Goal: Task Accomplishment & Management: Complete application form

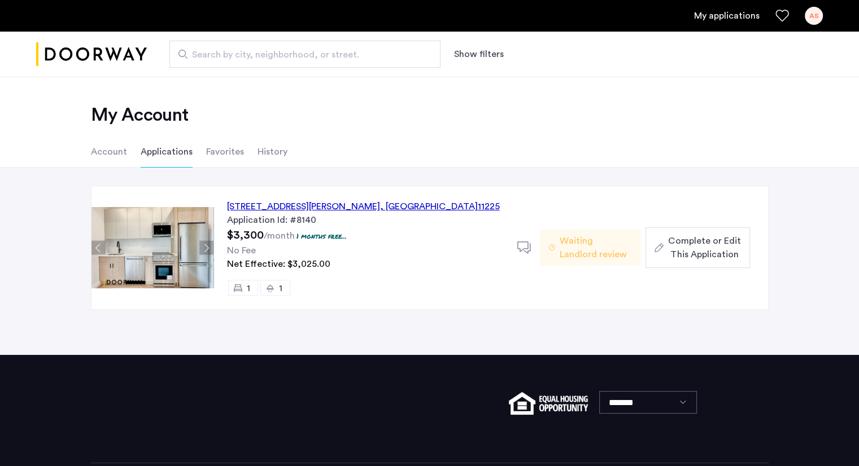
click at [106, 152] on li "Account" at bounding box center [109, 152] width 36 height 32
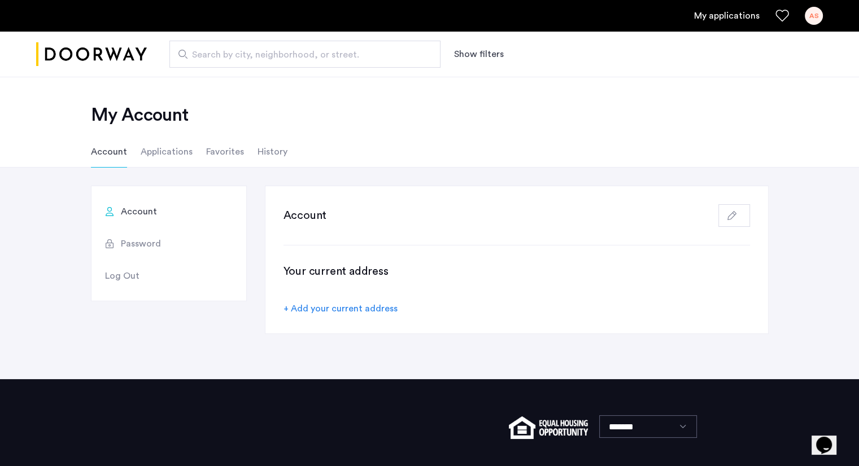
click at [149, 152] on li "Applications" at bounding box center [167, 152] width 52 height 32
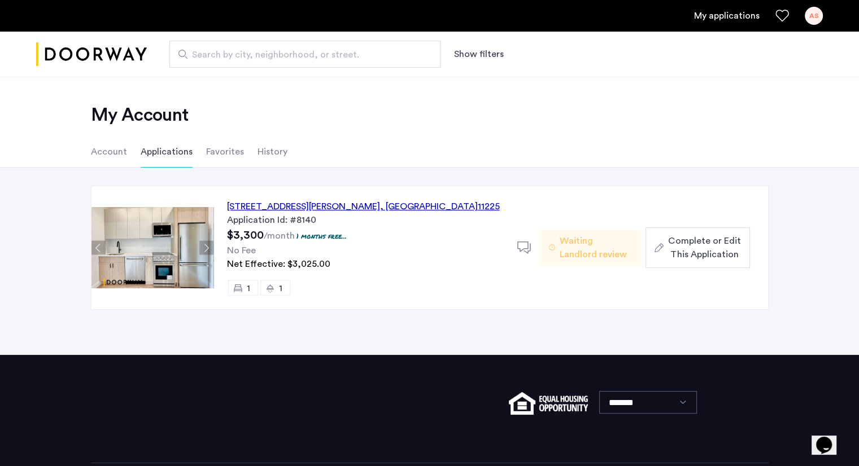
click at [288, 206] on div "[STREET_ADDRESS][PERSON_NAME]" at bounding box center [363, 207] width 273 height 14
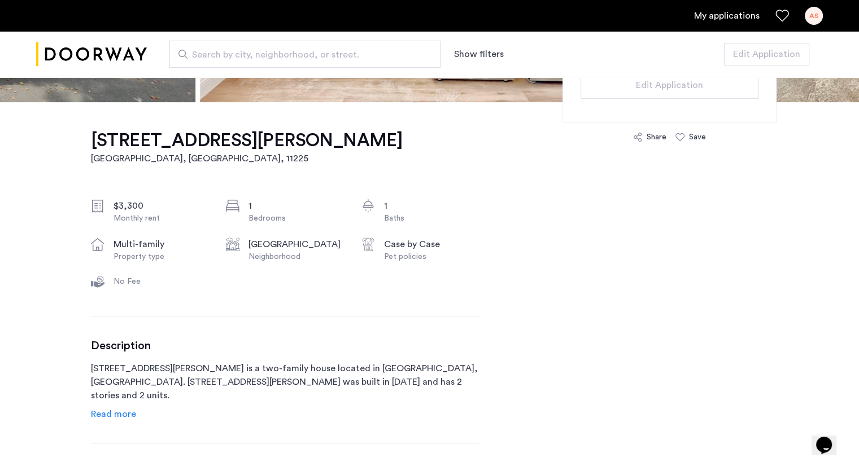
scroll to position [312, 0]
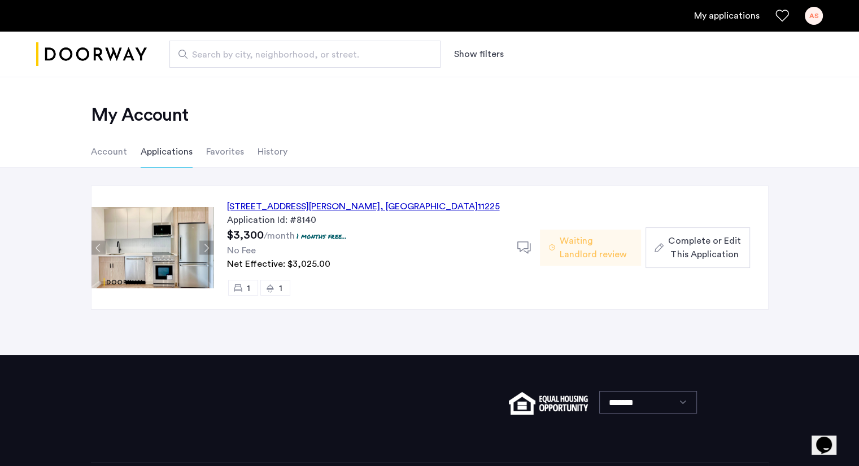
click at [91, 59] on img "Cazamio logo" at bounding box center [91, 54] width 111 height 42
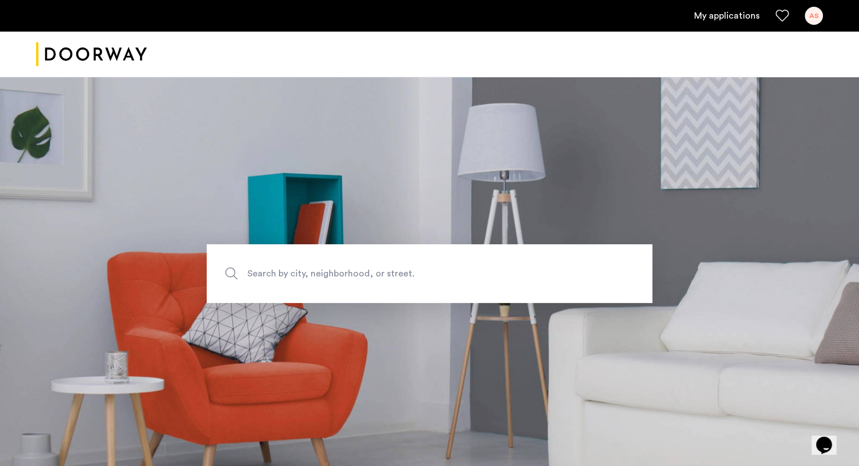
click at [741, 10] on link "My applications" at bounding box center [726, 16] width 65 height 14
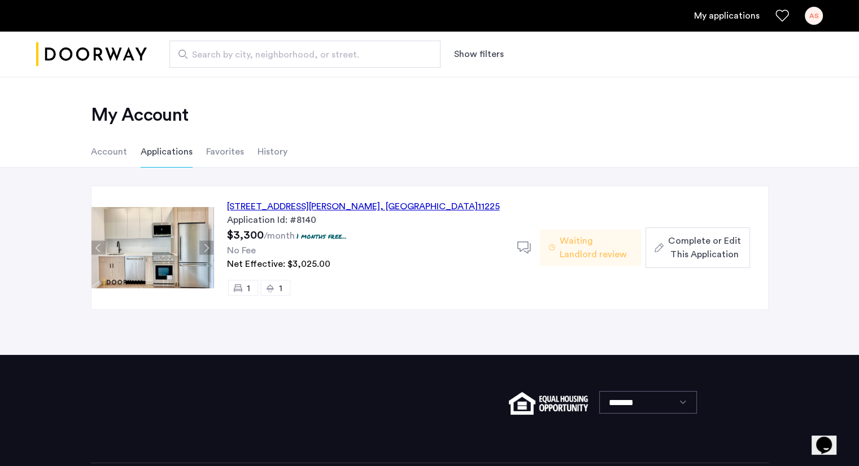
click at [522, 247] on icon at bounding box center [524, 248] width 14 height 14
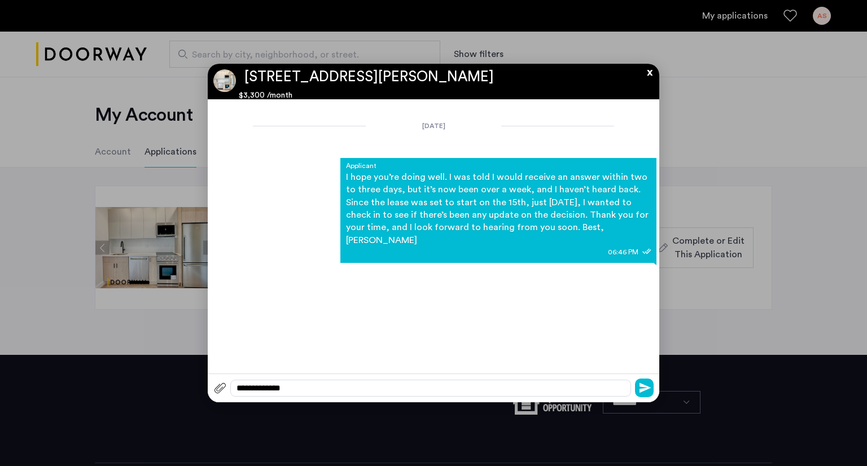
click at [650, 71] on button "x" at bounding box center [646, 70] width 17 height 12
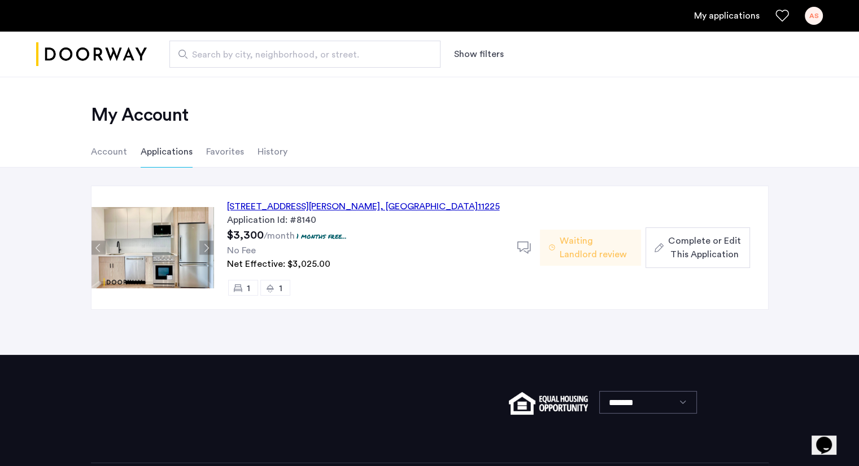
click at [712, 243] on span "Complete or Edit This Application" at bounding box center [704, 247] width 72 height 27
